Goal: Information Seeking & Learning: Understand process/instructions

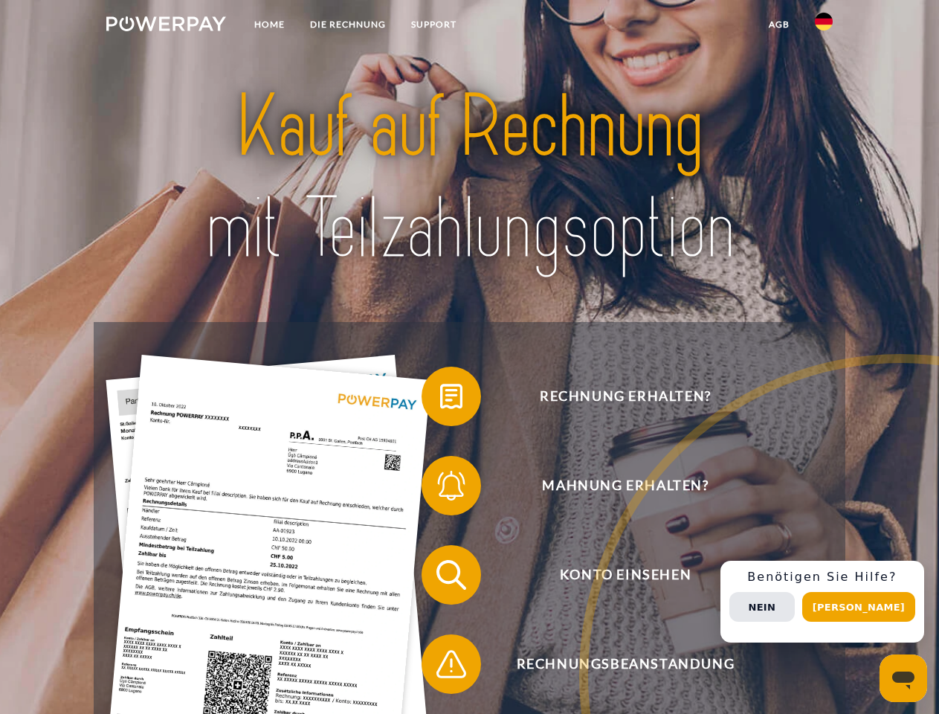
click at [166, 26] on img at bounding box center [166, 23] width 120 height 15
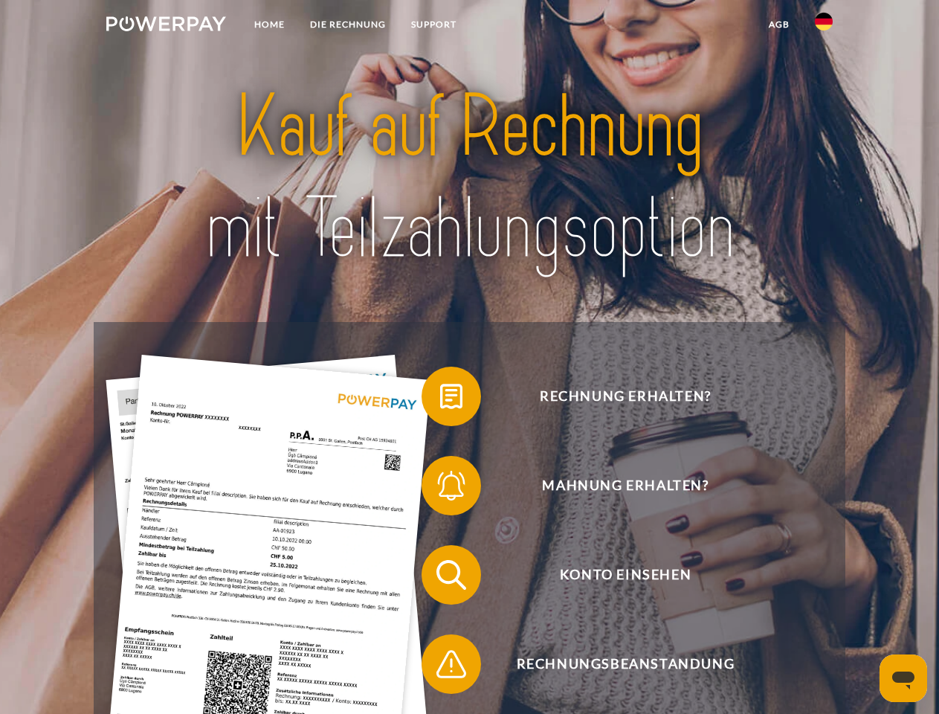
click at [824, 26] on img at bounding box center [824, 22] width 18 height 18
click at [778, 25] on link "agb" at bounding box center [779, 24] width 46 height 27
click at [440, 399] on span at bounding box center [429, 396] width 74 height 74
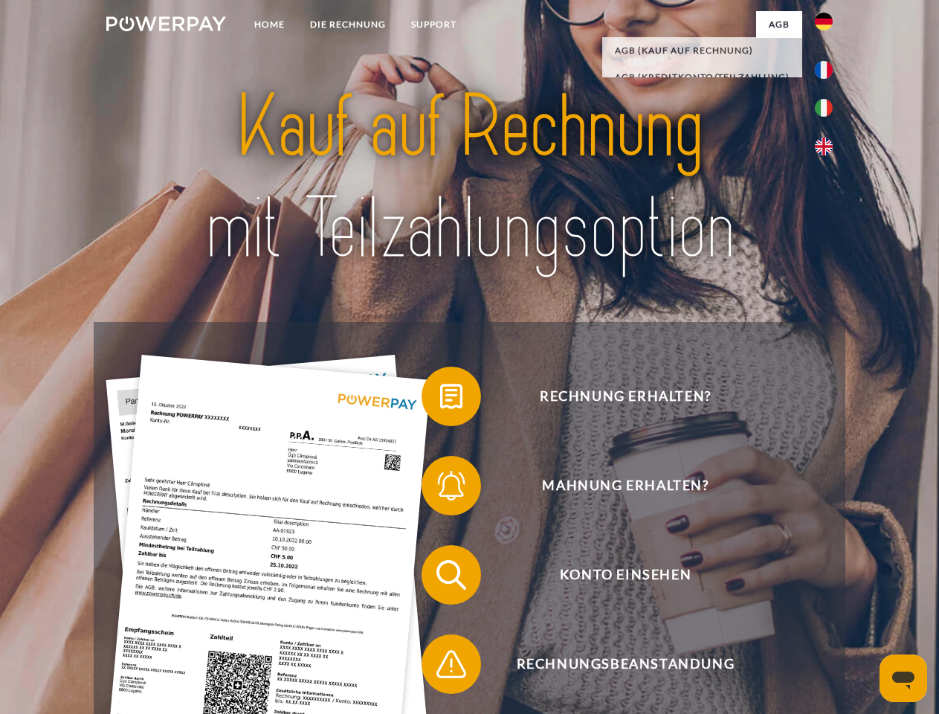
click at [440, 488] on span at bounding box center [429, 485] width 74 height 74
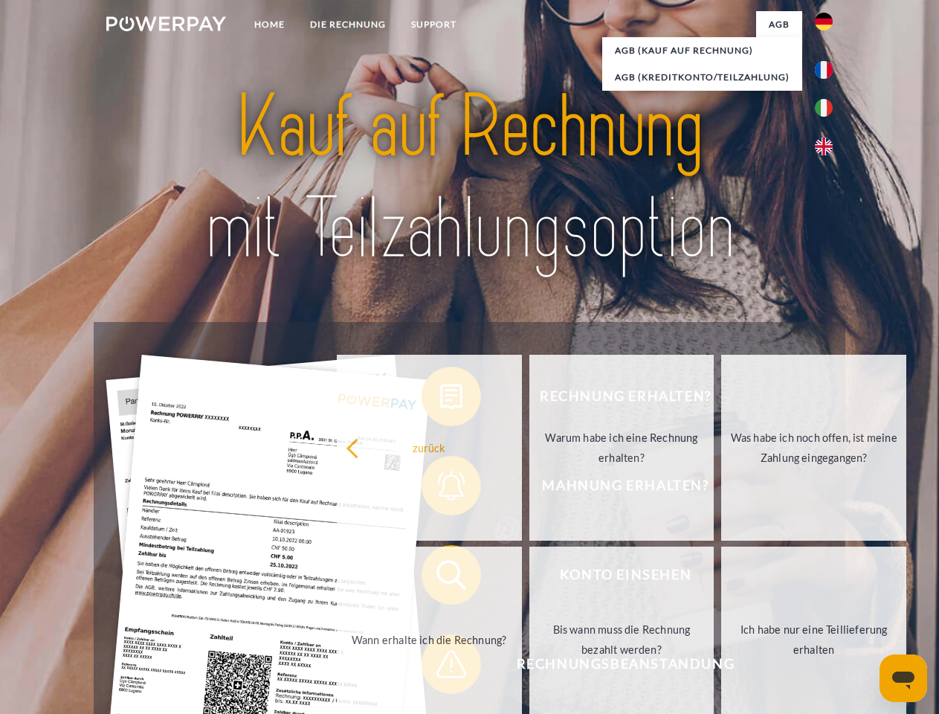
click at [529, 578] on link "Bis wann muss die Rechnung bezahlt werden?" at bounding box center [621, 639] width 185 height 186
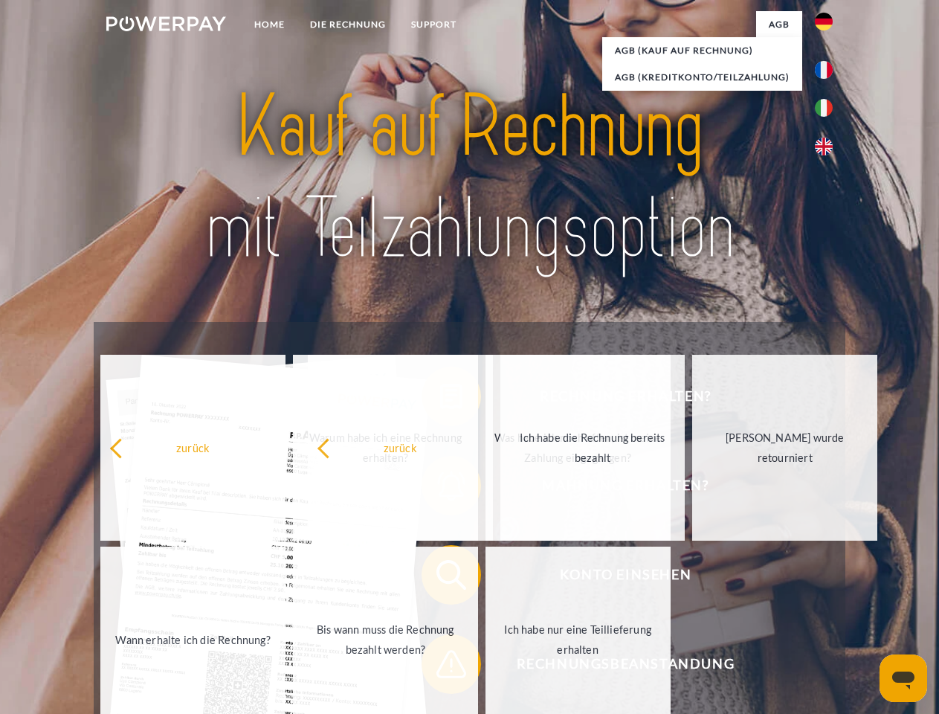
click at [440, 667] on span at bounding box center [429, 664] width 74 height 74
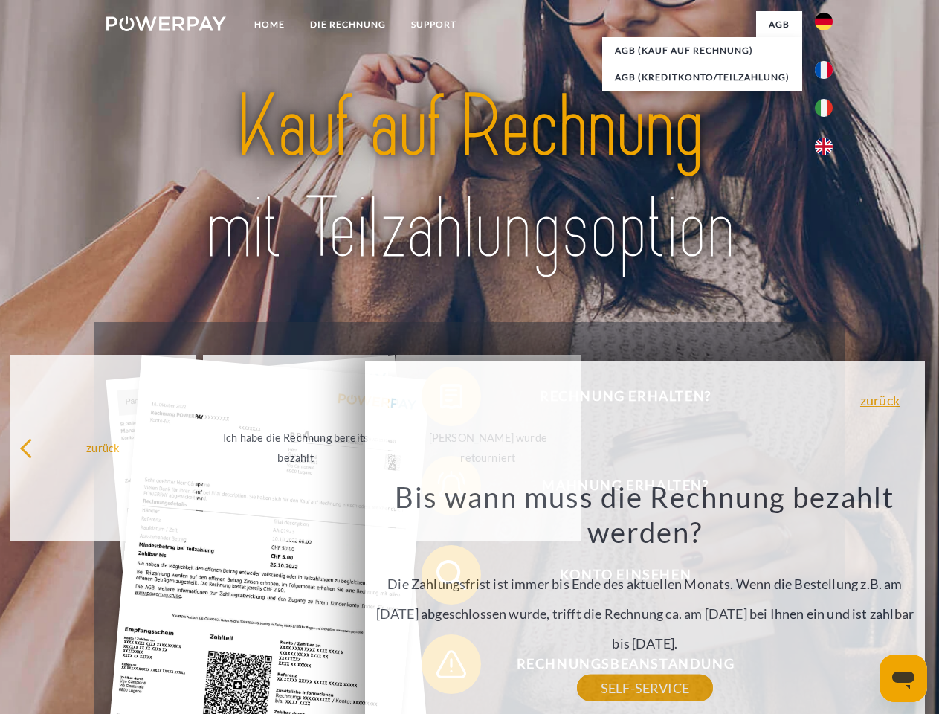
click at [827, 601] on div "Rechnung erhalten? Mahnung erhalten? Konto einsehen" at bounding box center [469, 619] width 751 height 595
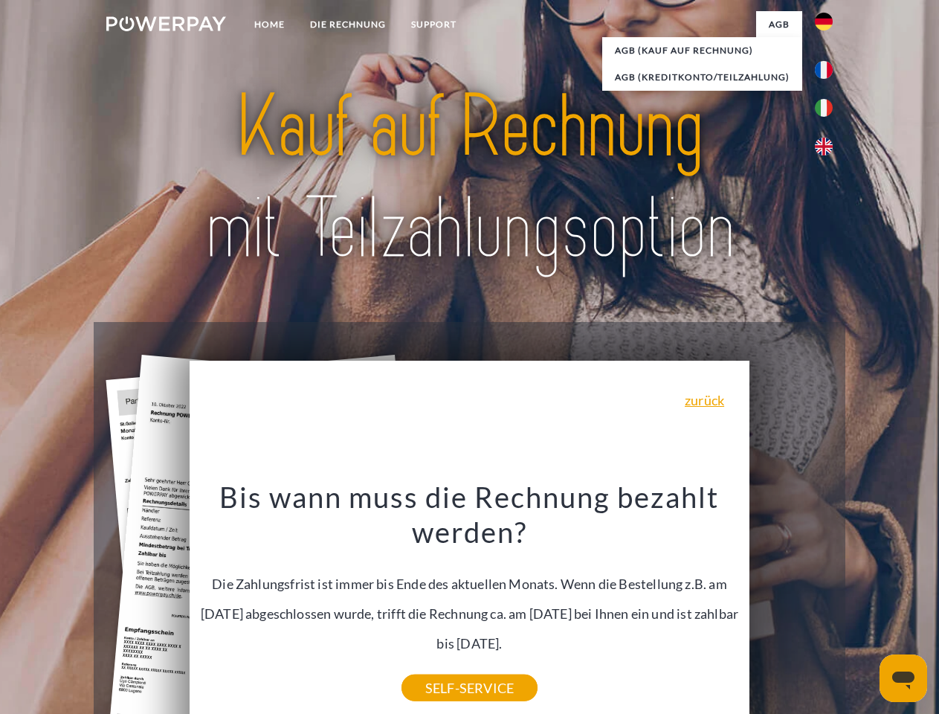
click at [791, 604] on span "Konto einsehen" at bounding box center [625, 574] width 364 height 59
click at [864, 607] on header "Home DIE RECHNUNG SUPPORT" at bounding box center [469, 513] width 939 height 1027
